Goal: Task Accomplishment & Management: Use online tool/utility

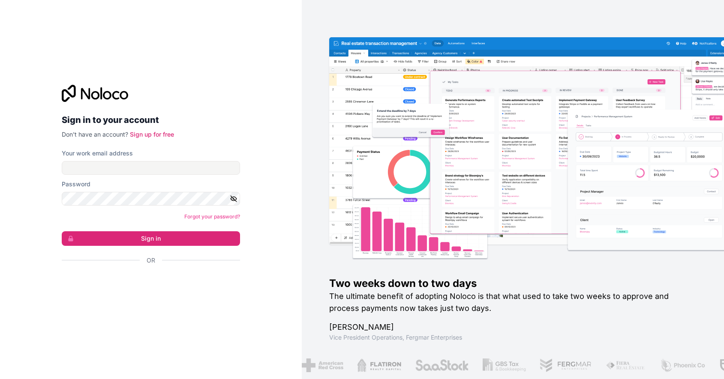
scroll to position [1465, 0]
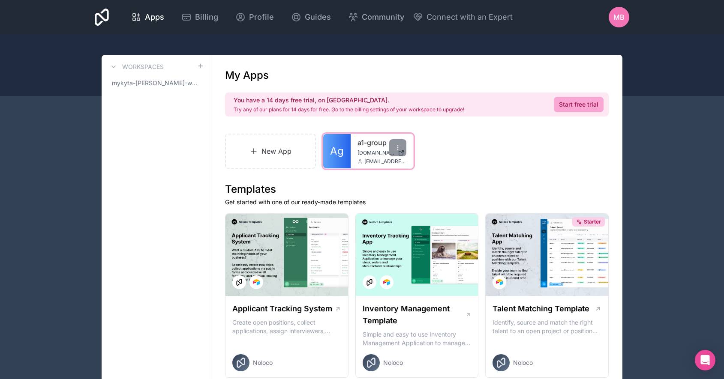
click at [368, 158] on span "mykyta@a1-group.org" at bounding box center [385, 161] width 42 height 7
click at [351, 156] on div "a1-group a1-group.noloco.co mykyta@a1-group.org" at bounding box center [382, 151] width 63 height 34
click at [266, 150] on link "New App" at bounding box center [270, 151] width 91 height 35
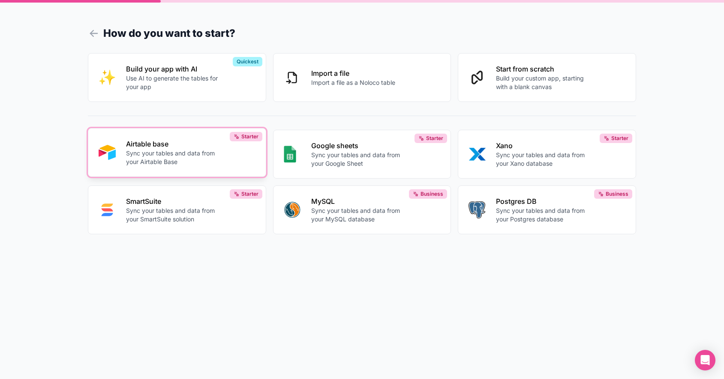
click at [216, 160] on p "Sync your tables and data from your Airtable Base" at bounding box center [173, 157] width 95 height 17
click at [219, 150] on p "Sync your tables and data from your Airtable Base" at bounding box center [173, 157] width 95 height 17
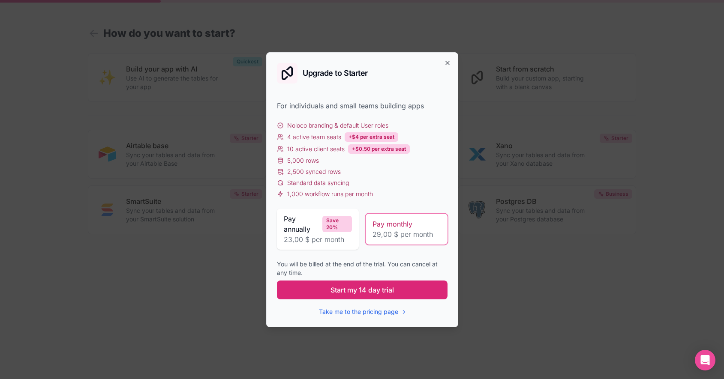
click at [371, 287] on span "Start my 14 day trial" at bounding box center [361, 290] width 63 height 10
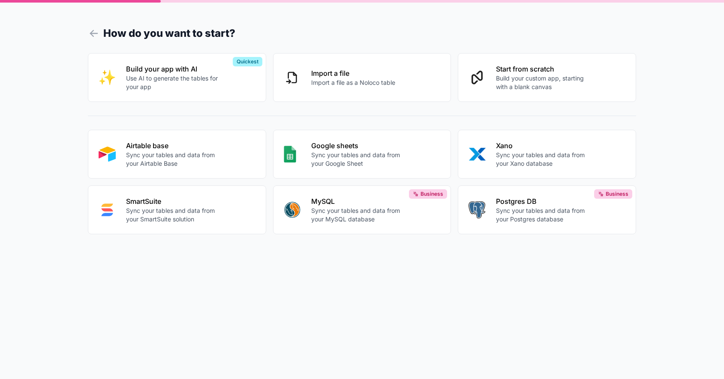
scroll to position [1465, 0]
click at [171, 167] on button "Airtable base Sync your tables and data from your Airtable Base" at bounding box center [177, 152] width 178 height 49
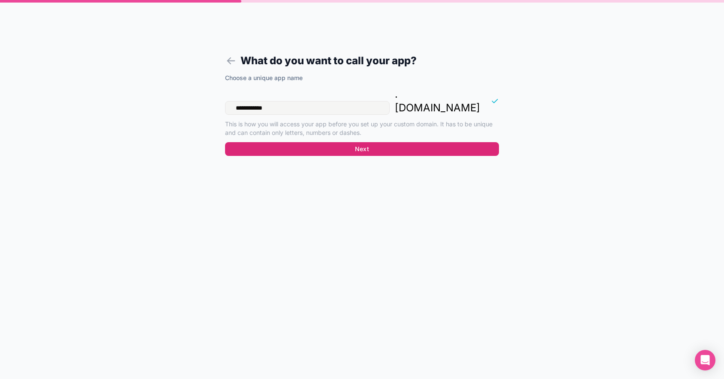
click at [315, 142] on button "Next" at bounding box center [362, 149] width 274 height 14
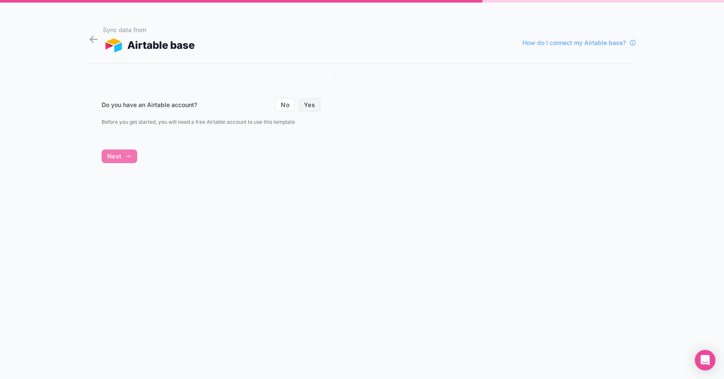
click at [310, 99] on button "Yes" at bounding box center [309, 105] width 22 height 14
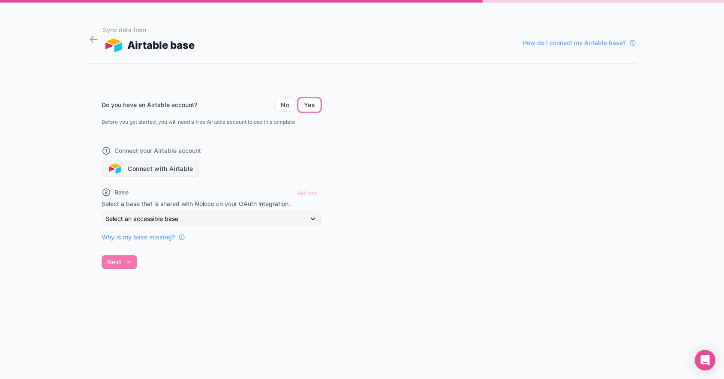
click at [165, 170] on button "Connect with Airtable" at bounding box center [150, 169] width 97 height 16
click at [145, 174] on button "Connect with Airtable" at bounding box center [150, 169] width 97 height 16
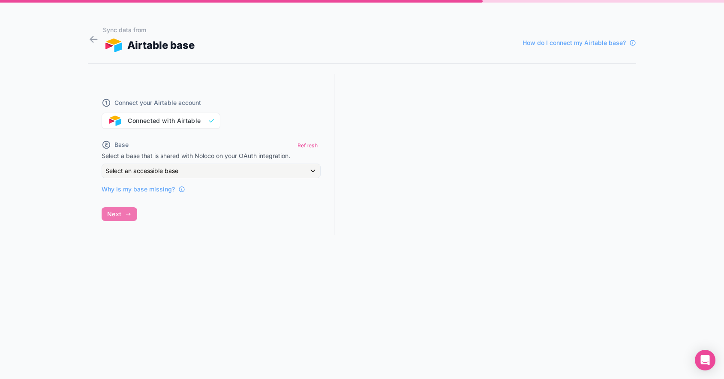
click at [217, 185] on div "Why is my base missing?" at bounding box center [211, 185] width 219 height 15
click at [218, 175] on div "Select an accessible base" at bounding box center [211, 171] width 218 height 14
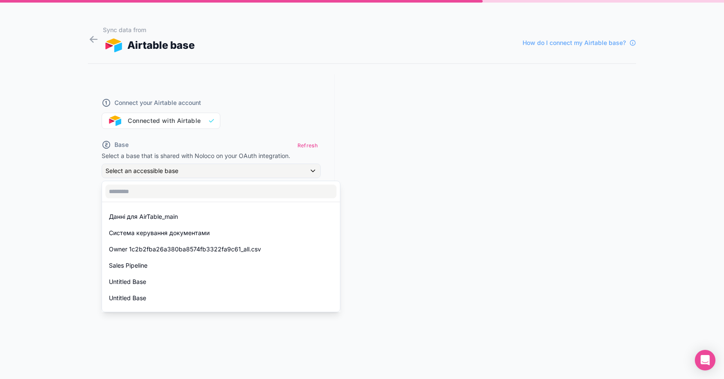
click at [384, 227] on div at bounding box center [362, 189] width 724 height 379
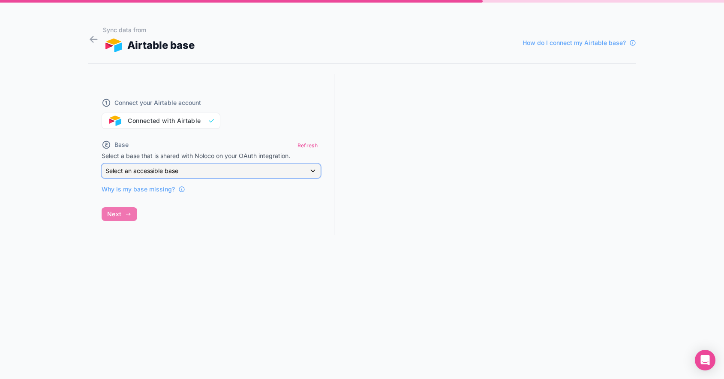
click at [225, 171] on div "Select an accessible base" at bounding box center [211, 171] width 218 height 14
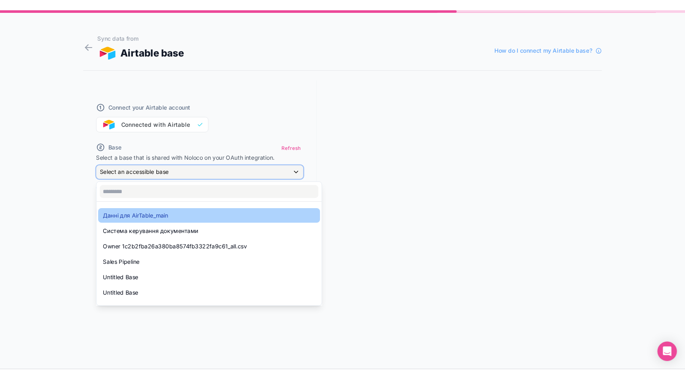
scroll to position [0, 0]
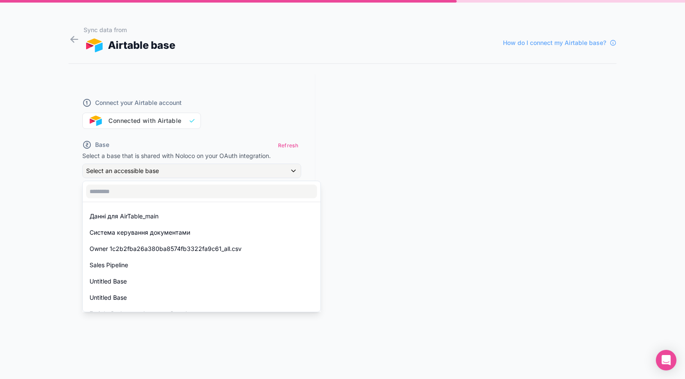
click at [277, 169] on div at bounding box center [342, 189] width 685 height 379
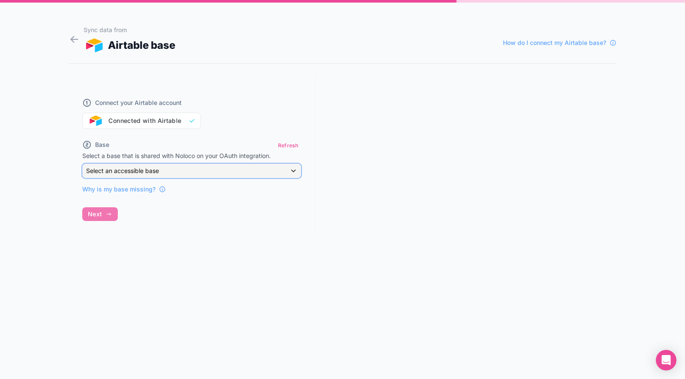
click at [277, 169] on div "Select an accessible base" at bounding box center [192, 171] width 218 height 14
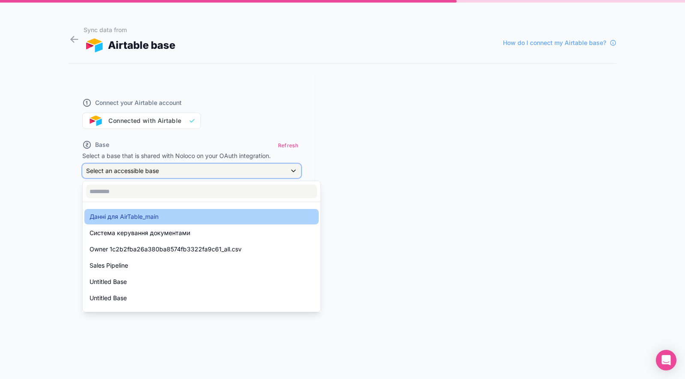
scroll to position [12, 0]
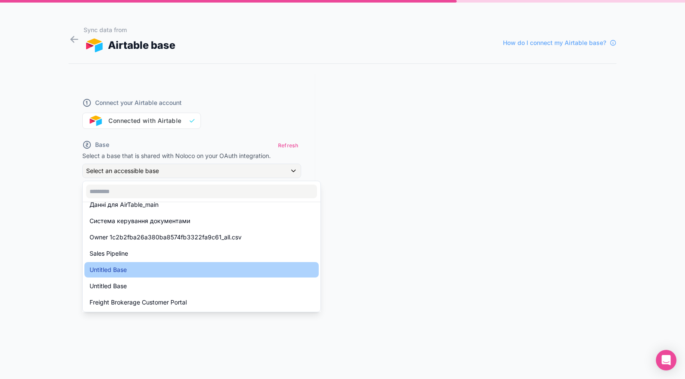
click at [178, 271] on div "Untitled Base" at bounding box center [202, 270] width 224 height 10
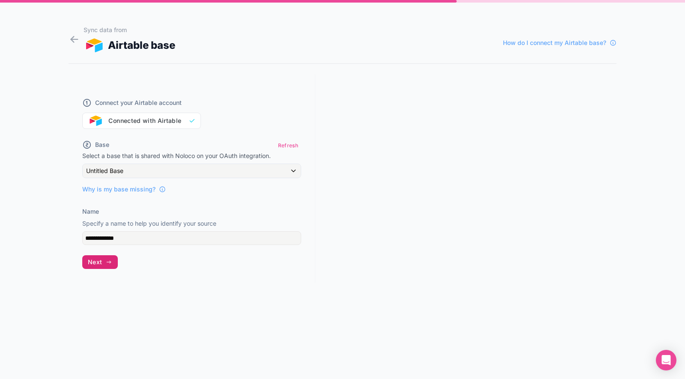
click at [102, 262] on span "Next" at bounding box center [95, 262] width 14 height 8
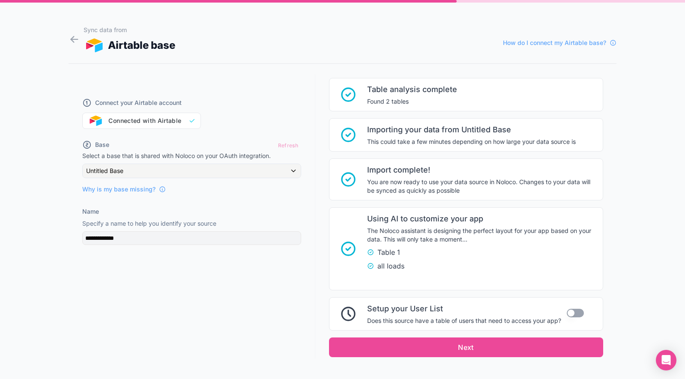
scroll to position [90, 0]
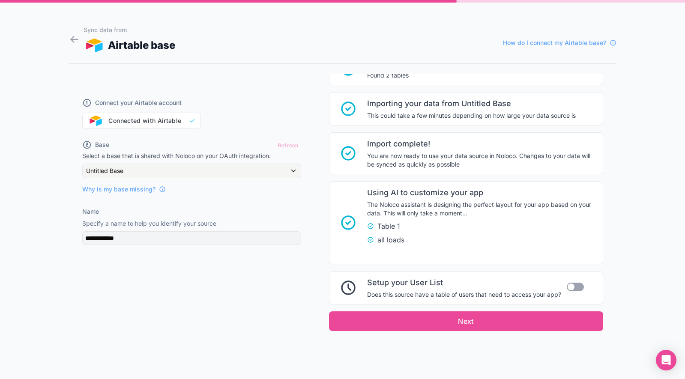
click at [576, 289] on button "Use setting" at bounding box center [575, 287] width 17 height 9
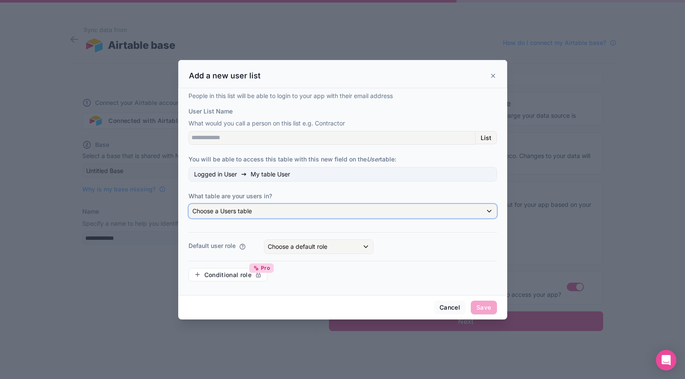
click at [285, 213] on div "Choose a Users table" at bounding box center [343, 211] width 308 height 14
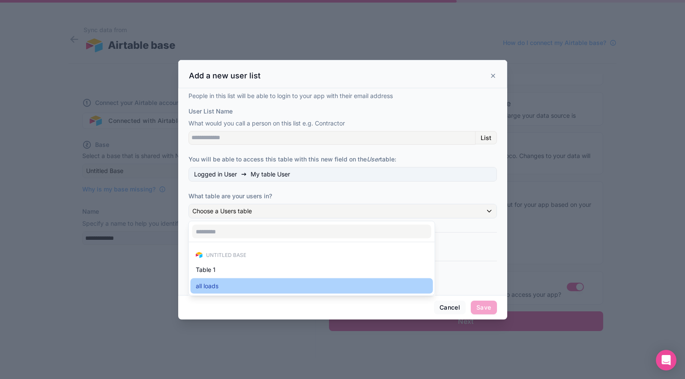
click at [247, 286] on div "all loads" at bounding box center [312, 286] width 232 height 10
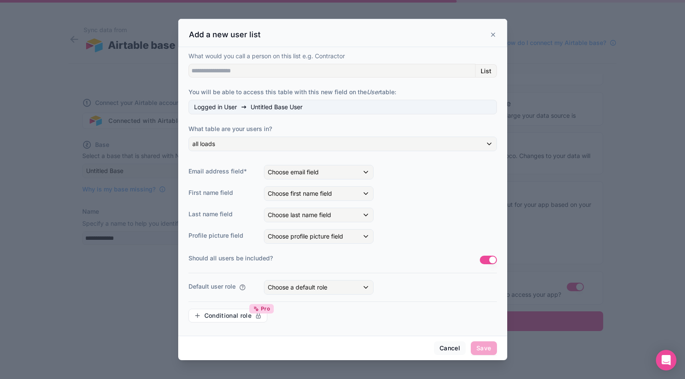
scroll to position [0, 0]
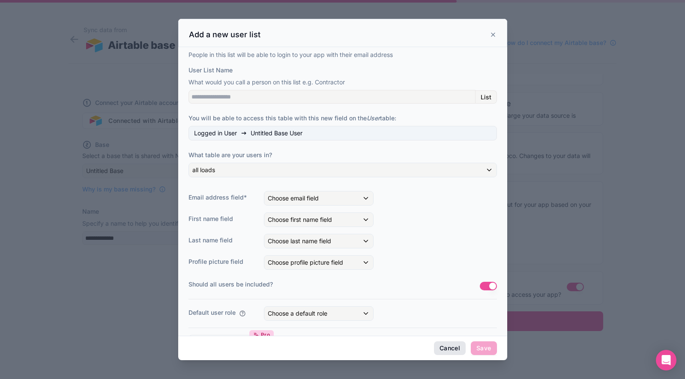
click at [447, 342] on button "Cancel" at bounding box center [450, 349] width 32 height 14
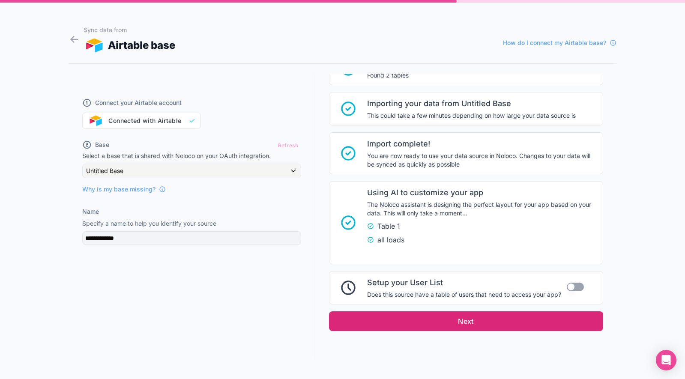
click at [478, 329] on button "Next" at bounding box center [466, 322] width 274 height 20
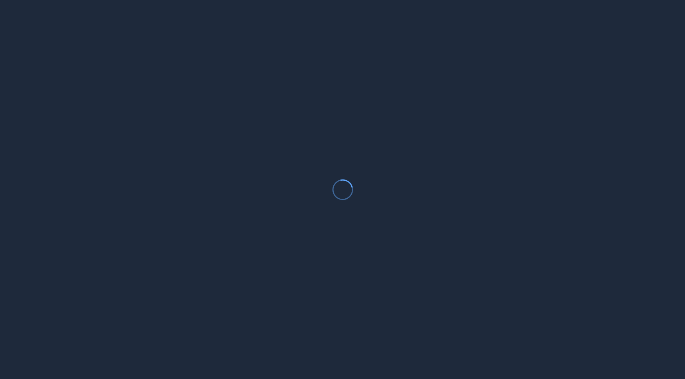
scroll to position [1465, 0]
